Goal: Transaction & Acquisition: Purchase product/service

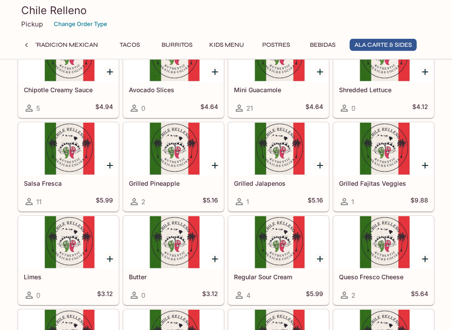
scroll to position [1853, 0]
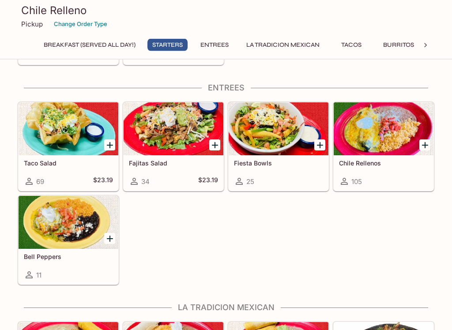
scroll to position [337, 0]
click at [422, 145] on icon "Add Chile Rellenos" at bounding box center [425, 145] width 6 height 6
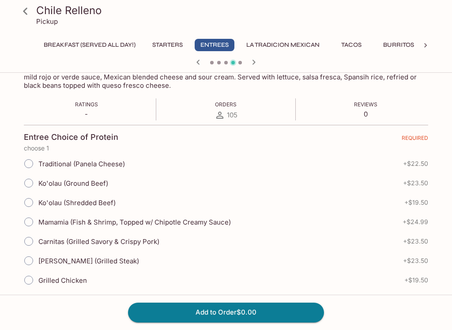
scroll to position [159, 0]
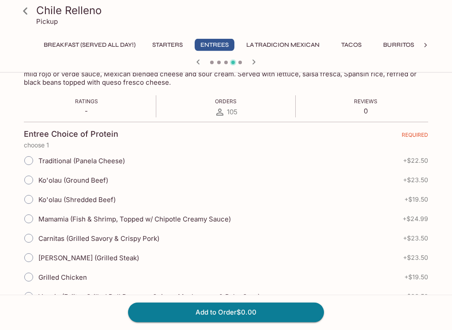
click at [24, 161] on input "Traditional (Panela Cheese)" at bounding box center [28, 161] width 19 height 19
radio input "true"
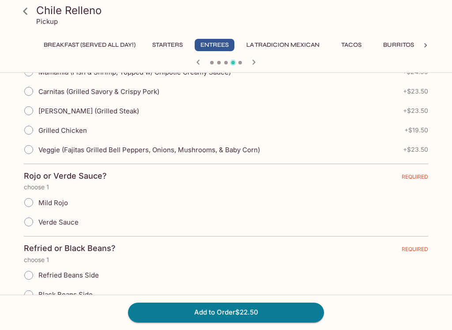
scroll to position [308, 0]
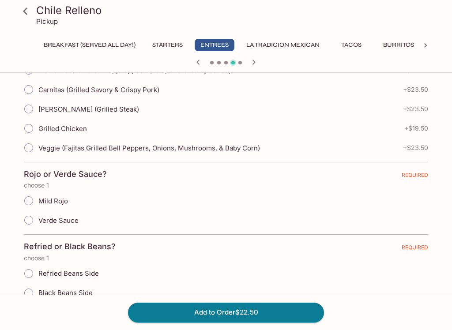
click at [31, 201] on input "Mild Rojo" at bounding box center [28, 200] width 19 height 19
radio input "true"
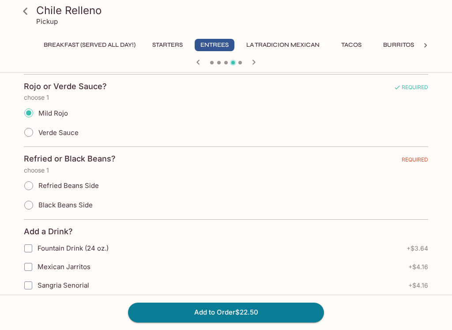
scroll to position [400, 0]
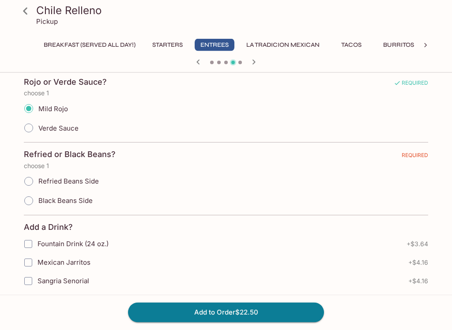
click at [29, 182] on input "Refried Beans Side" at bounding box center [28, 181] width 19 height 19
radio input "true"
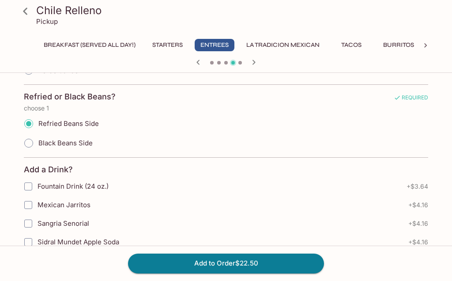
scroll to position [458, 0]
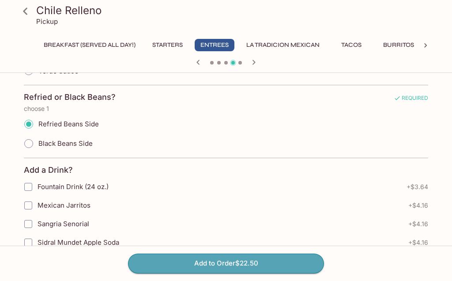
click at [203, 264] on button "Add to Order $22.50" at bounding box center [226, 262] width 196 height 19
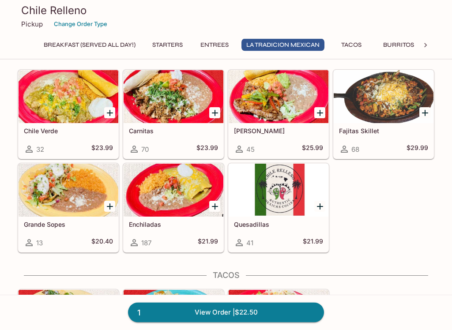
scroll to position [590, 0]
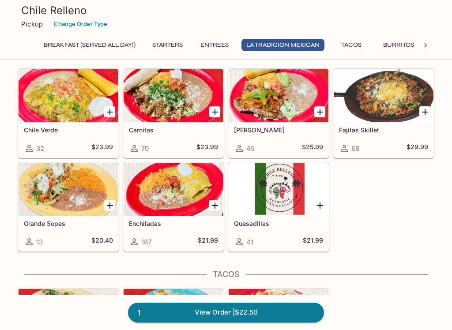
click at [108, 112] on icon "Add Chile Verde" at bounding box center [110, 112] width 6 height 6
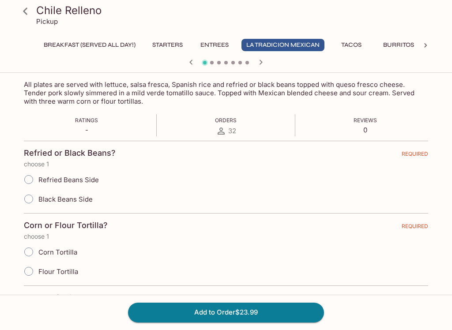
scroll to position [142, 0]
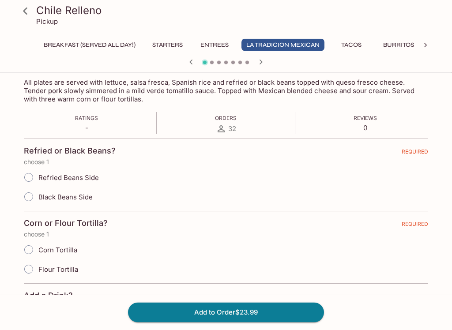
click at [29, 199] on input "Black Beans Side" at bounding box center [28, 197] width 19 height 19
radio input "true"
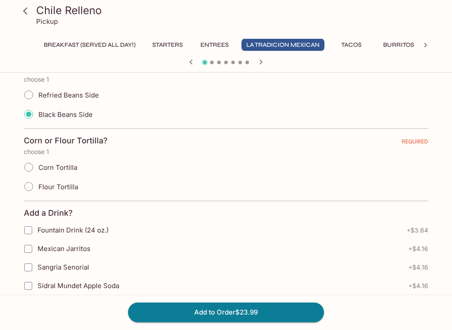
scroll to position [225, 0]
click at [30, 164] on input "Corn Tortilla" at bounding box center [28, 167] width 19 height 19
radio input "true"
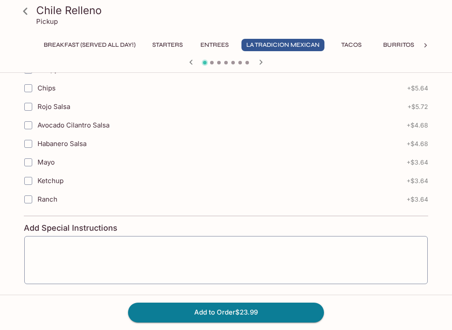
scroll to position [1047, 0]
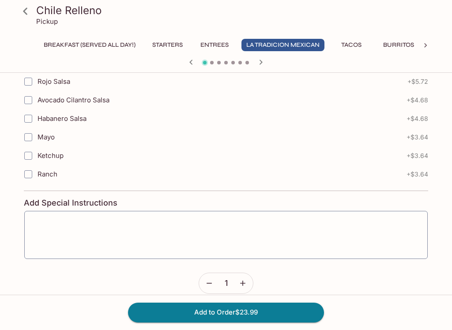
click at [245, 280] on icon "button" at bounding box center [242, 283] width 5 height 5
click at [206, 280] on icon "button" at bounding box center [209, 283] width 9 height 9
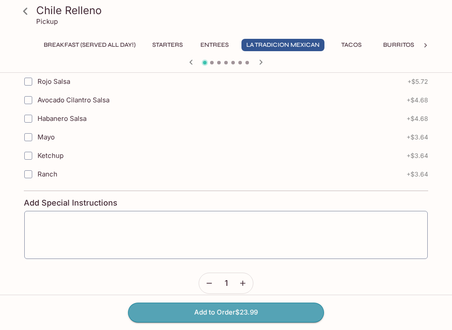
click at [221, 280] on button "Add to Order $23.99" at bounding box center [226, 312] width 196 height 19
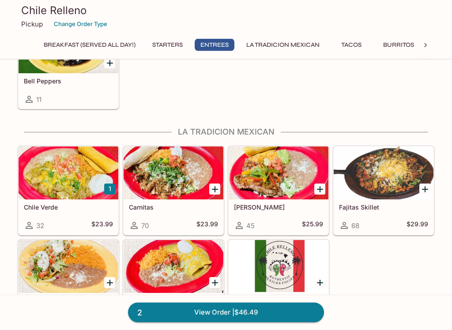
scroll to position [513, 0]
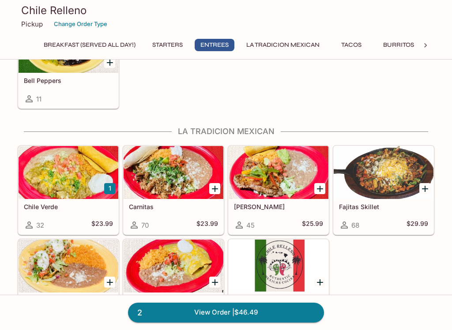
click at [90, 214] on div "Chile Verde 32 $23.99" at bounding box center [69, 216] width 100 height 35
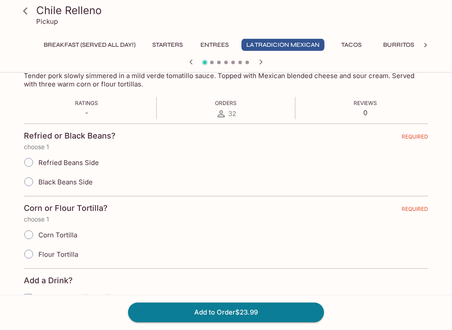
scroll to position [187, 0]
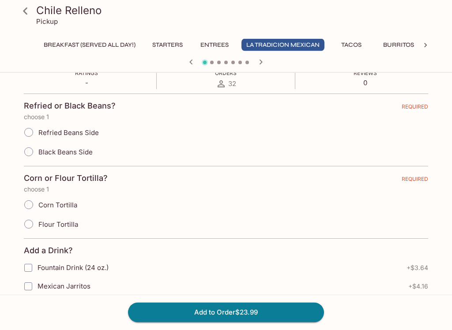
click at [26, 154] on input "Black Beans Side" at bounding box center [28, 152] width 19 height 19
radio input "true"
click at [23, 230] on input "Flour Tortilla" at bounding box center [28, 224] width 19 height 19
radio input "true"
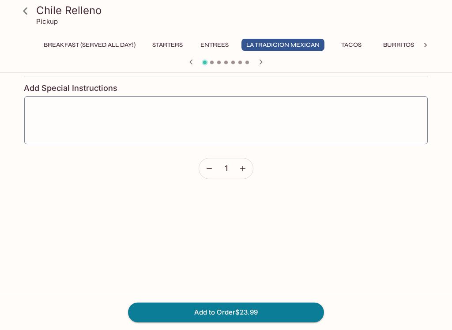
scroll to position [1162, 0]
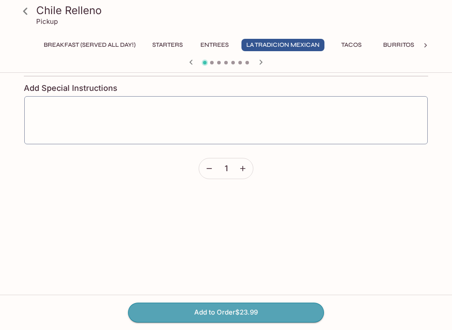
click at [206, 280] on button "Add to Order $23.99" at bounding box center [226, 312] width 196 height 19
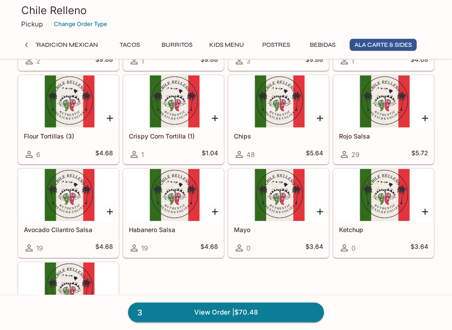
scroll to position [2280, 0]
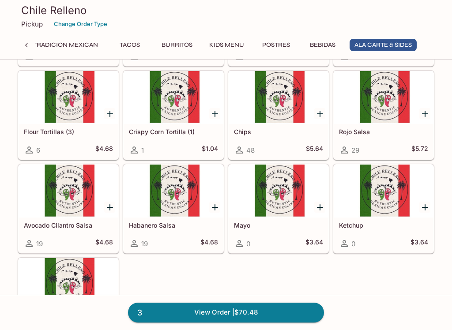
click at [100, 204] on div at bounding box center [69, 191] width 100 height 53
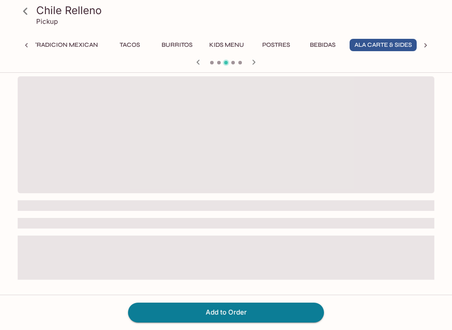
scroll to position [0, 227]
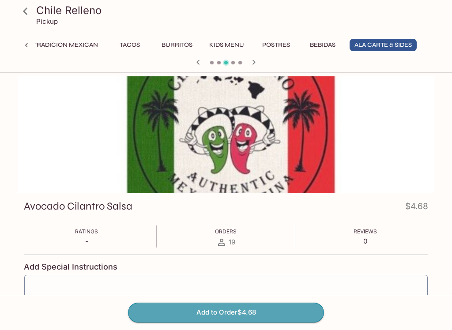
click at [244, 280] on button "Add to Order $4.68" at bounding box center [226, 312] width 196 height 19
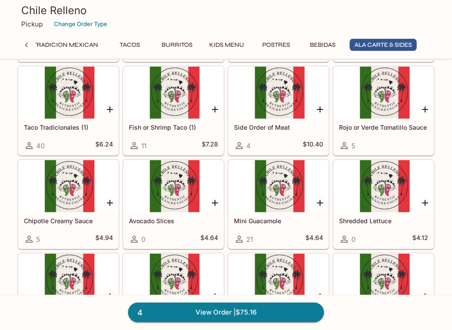
scroll to position [1724, 0]
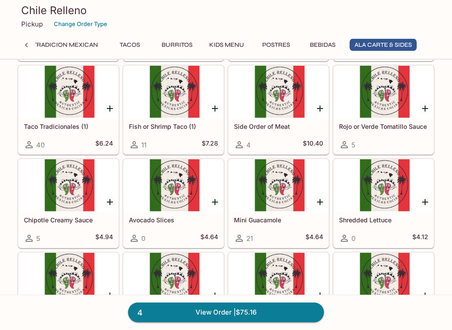
click at [315, 202] on icon "Add Mini Guacamole" at bounding box center [320, 202] width 11 height 11
click at [322, 197] on button "1" at bounding box center [319, 201] width 11 height 11
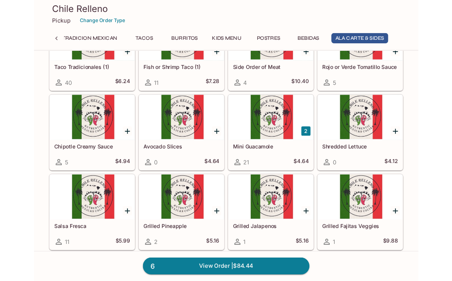
scroll to position [1756, 0]
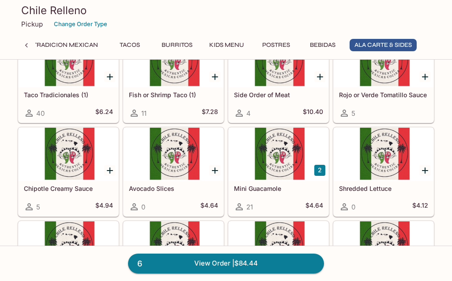
click at [252, 267] on link "6 View Order | $84.44" at bounding box center [226, 262] width 196 height 19
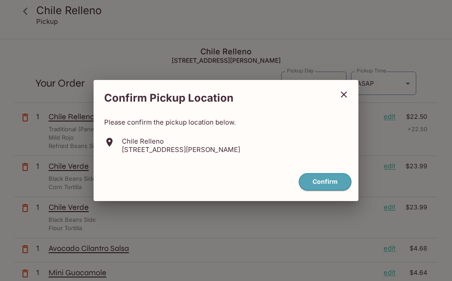
click at [325, 181] on button "Confirm" at bounding box center [325, 181] width 52 height 17
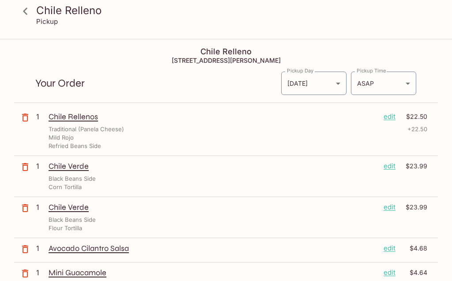
click at [405, 87] on body "Chile Relleno Pickup Chile Relleno 47-388 Hui Iwa St #18, Kaneohe, HI 96744 You…" at bounding box center [226, 180] width 452 height 281
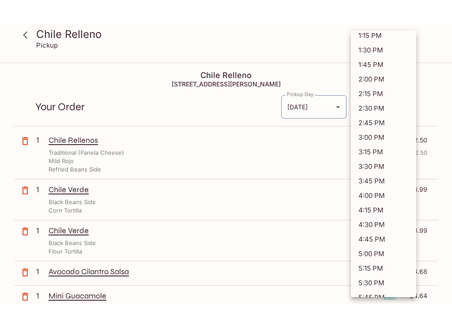
scroll to position [66, 0]
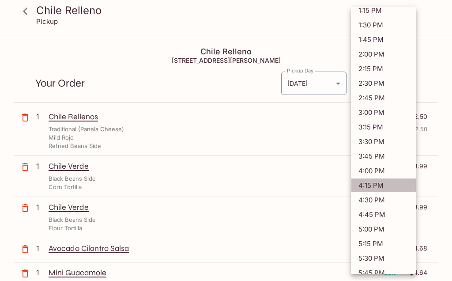
click at [373, 185] on li "4:15 PM" at bounding box center [383, 185] width 65 height 15
type input "2025-10-02T02:15:28.000000Z"
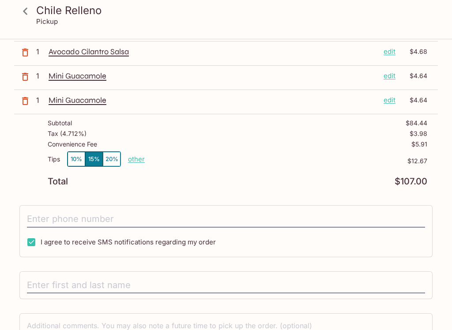
scroll to position [196, 0]
click at [41, 218] on input "tel" at bounding box center [226, 219] width 398 height 17
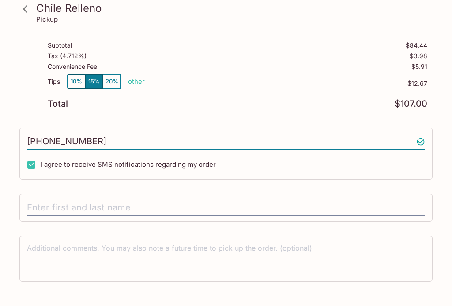
scroll to position [274, 0]
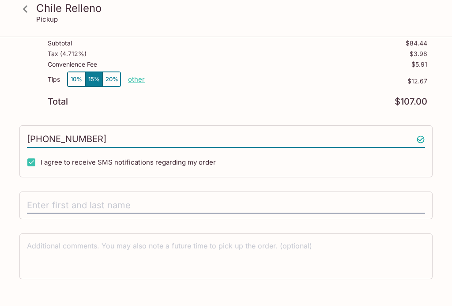
type input "(808) 384-9679"
click at [34, 200] on input "text" at bounding box center [226, 207] width 398 height 17
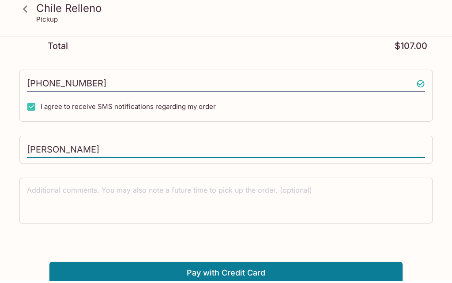
scroll to position [332, 0]
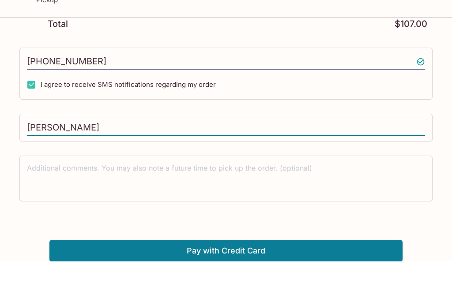
type input "Lisa Zick-Mariteragi"
click at [249, 262] on button "Pay with Credit Card" at bounding box center [225, 273] width 353 height 22
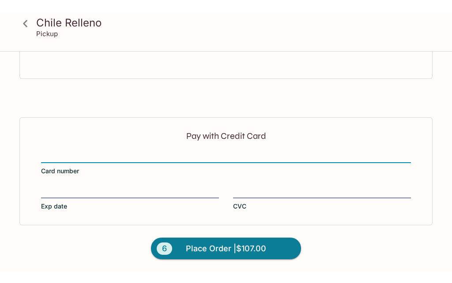
scroll to position [465, 0]
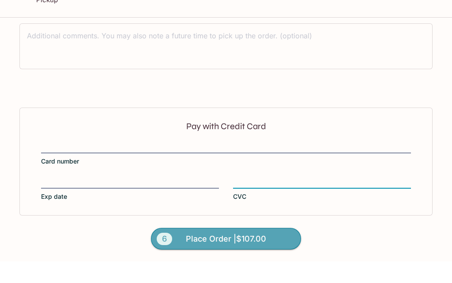
click at [200, 254] on span "Place Order | $107.00" at bounding box center [226, 261] width 80 height 14
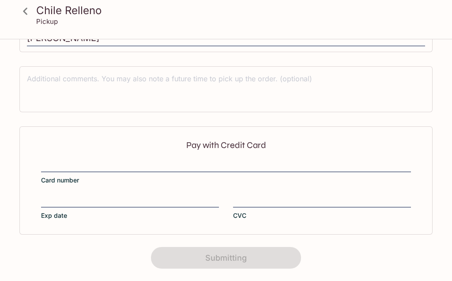
scroll to position [232, 0]
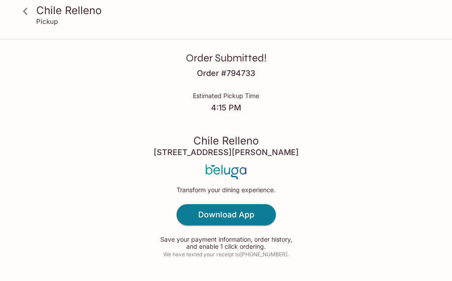
scroll to position [12, 0]
